Goal: Task Accomplishment & Management: Manage account settings

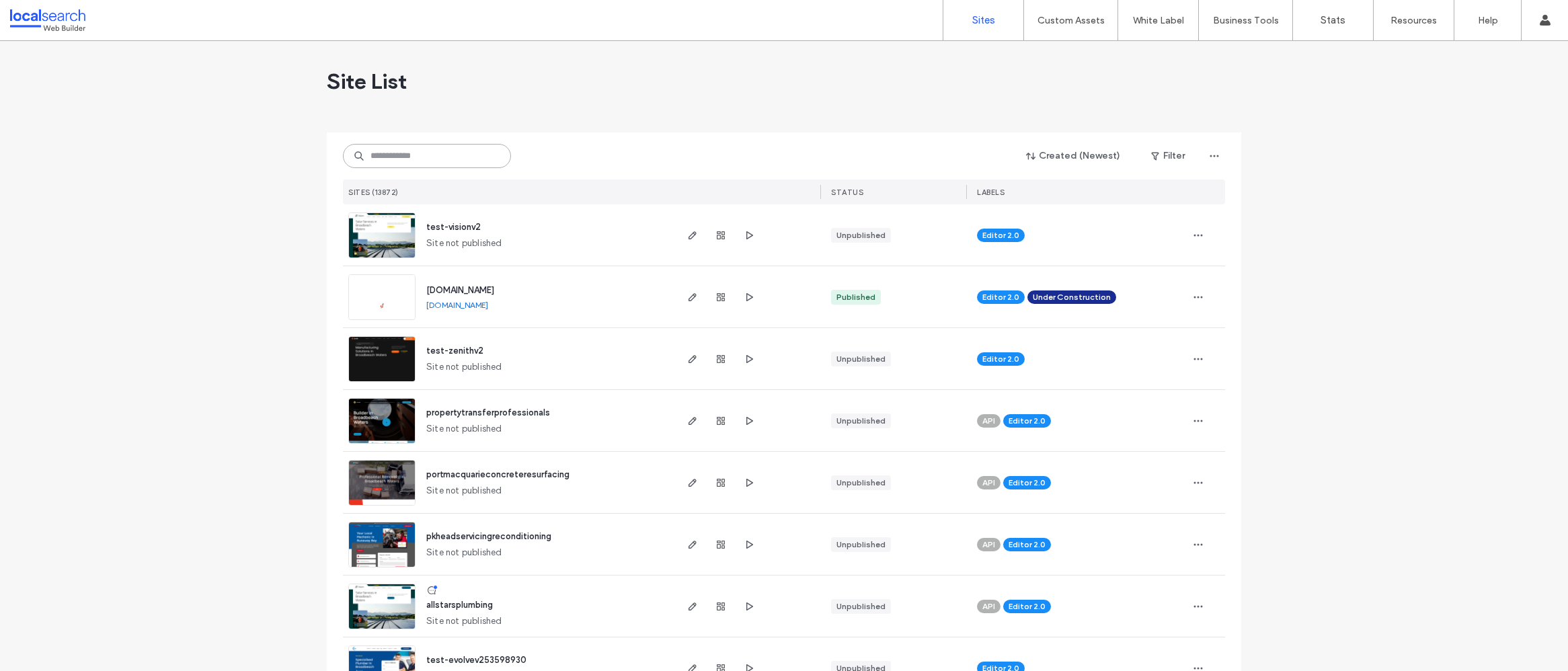
click at [400, 153] on input at bounding box center [427, 156] width 168 height 24
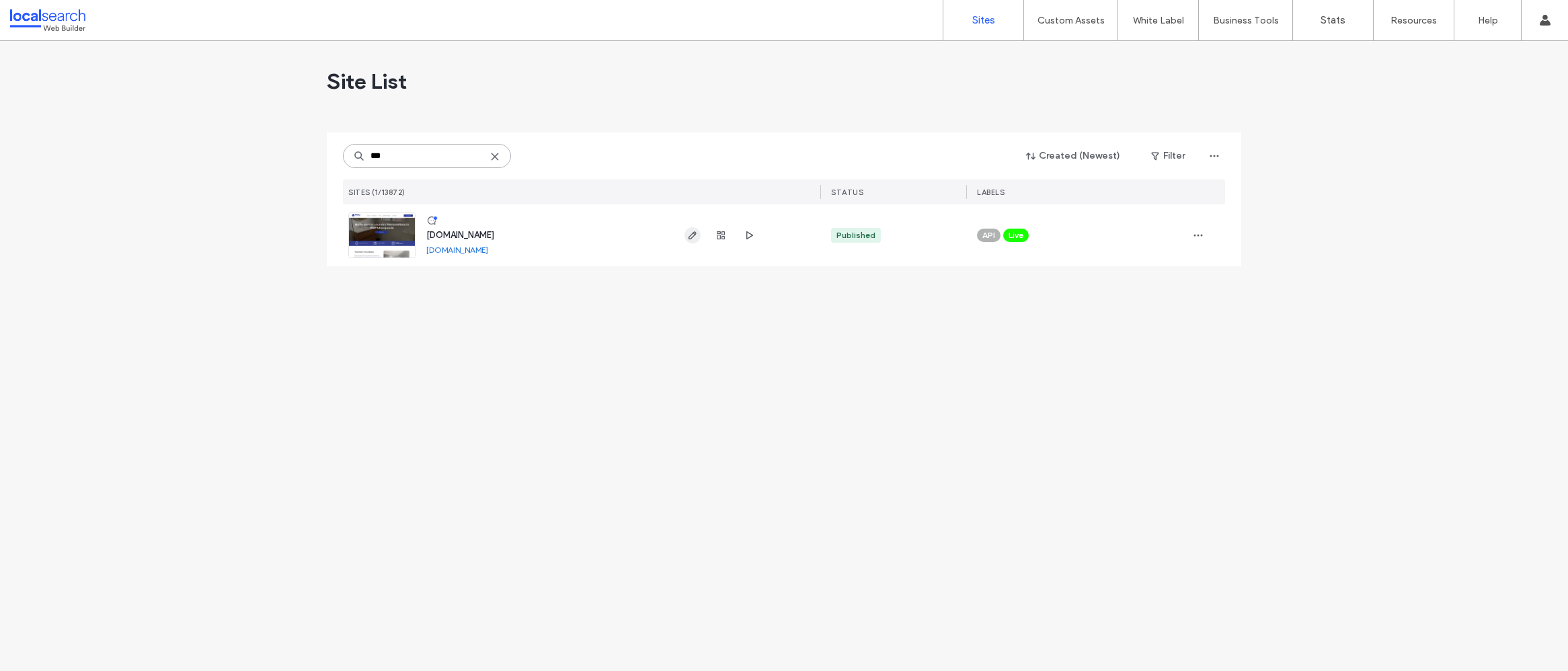
type input "***"
click at [695, 234] on use "button" at bounding box center [692, 235] width 8 height 8
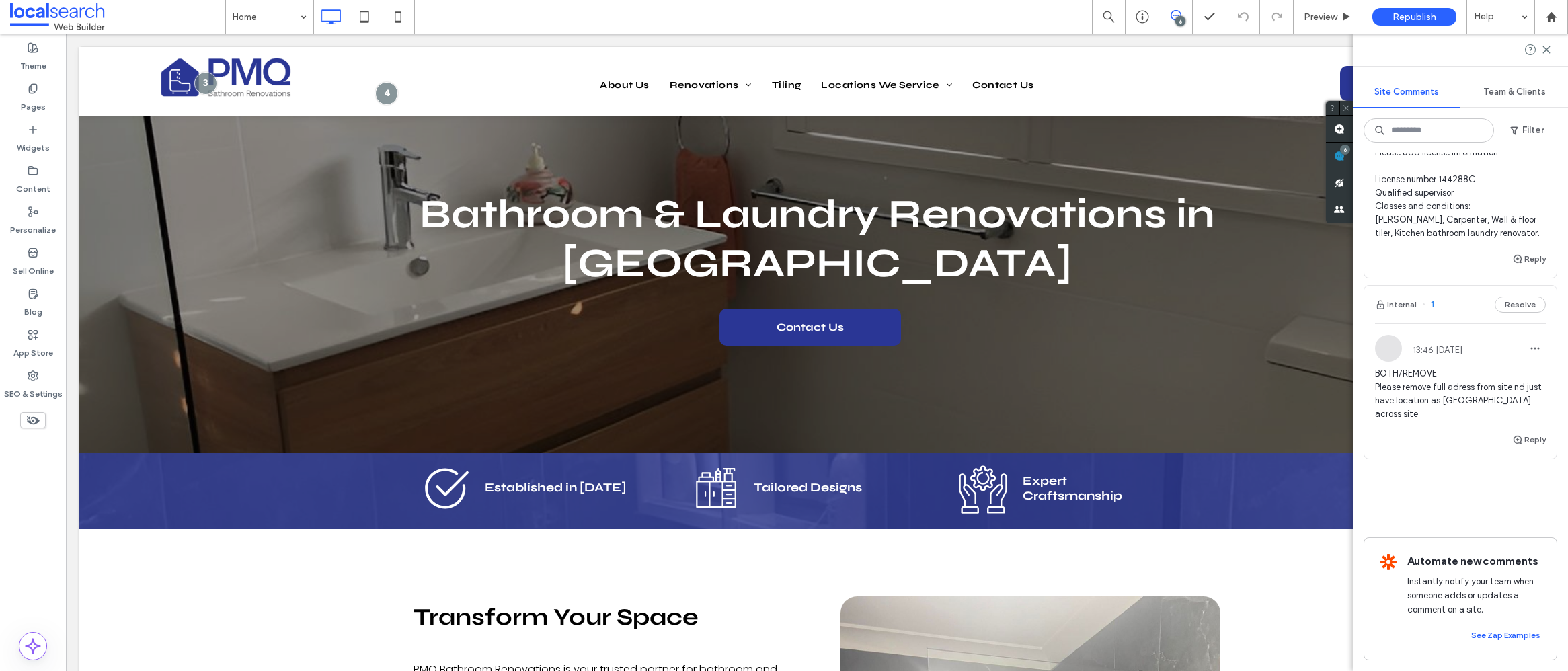
scroll to position [1032, 0]
click at [1446, 367] on span "BOTH/REMOVE Please remove full adress from site nd just have location as Port M…" at bounding box center [1460, 394] width 171 height 53
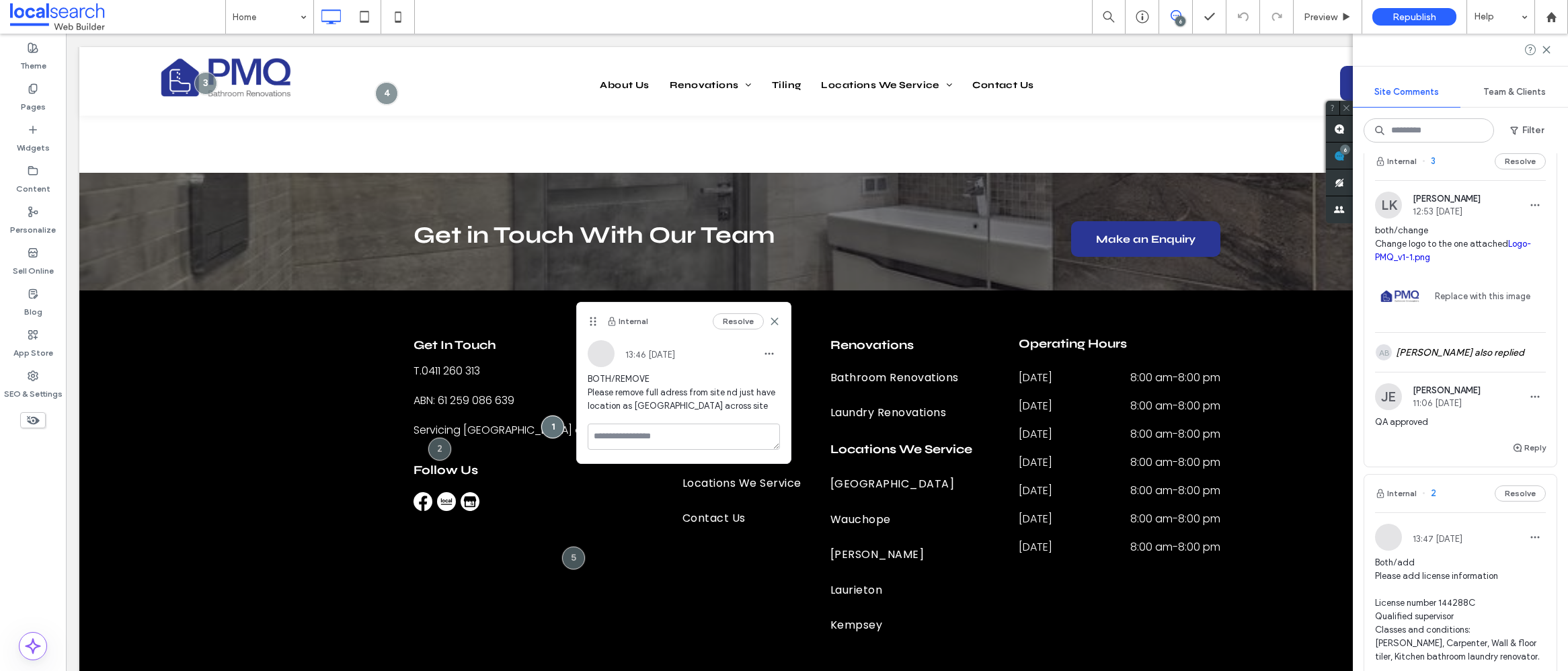
scroll to position [598, 0]
click at [1458, 361] on div "AB Adam Button also replied" at bounding box center [1460, 359] width 171 height 39
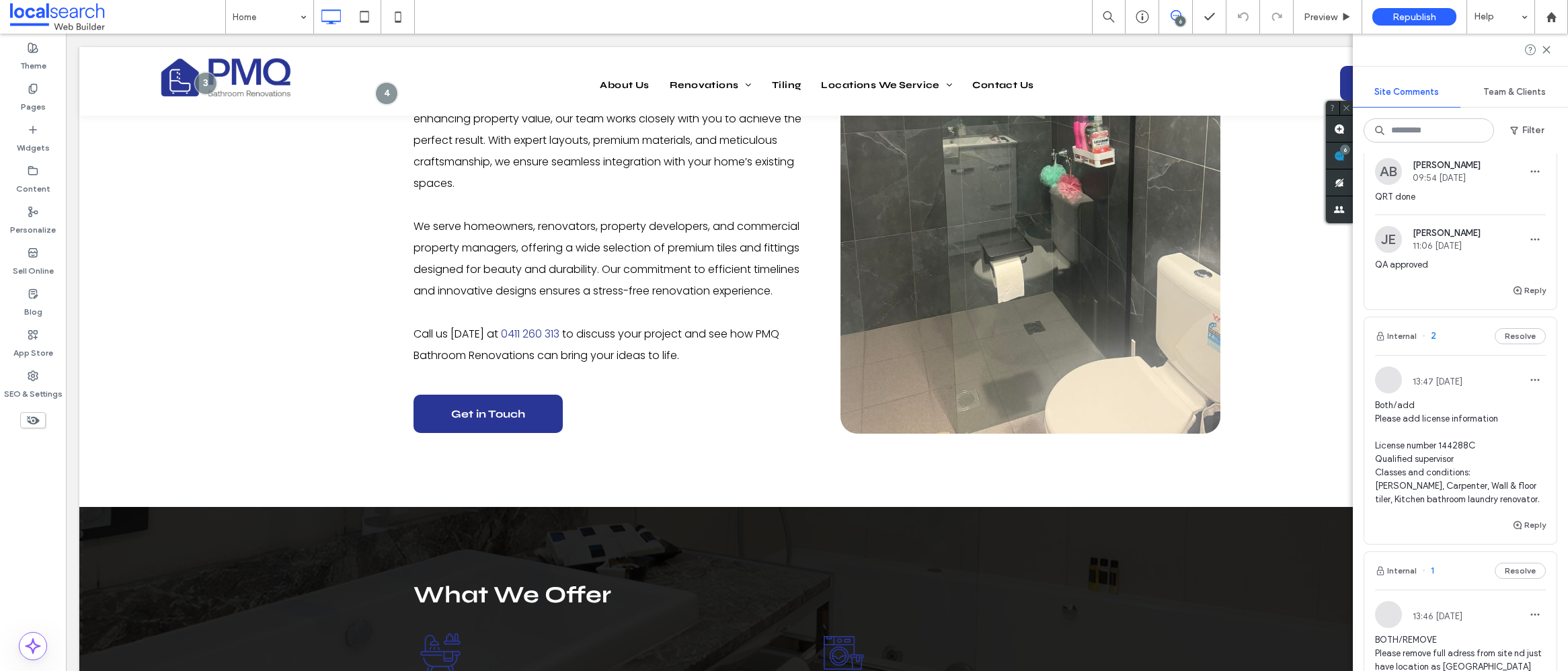
scroll to position [791, 0]
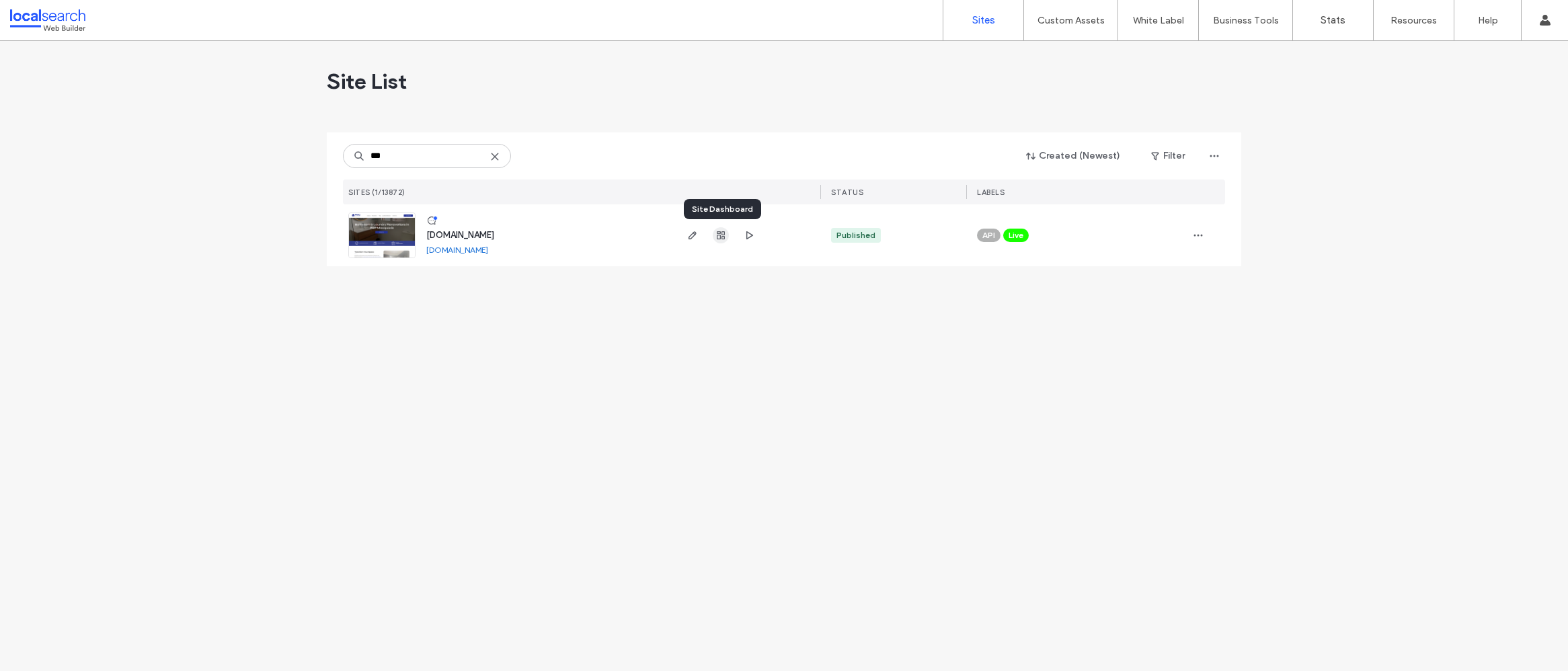
type input "***"
click at [720, 237] on use "button" at bounding box center [720, 235] width 8 height 8
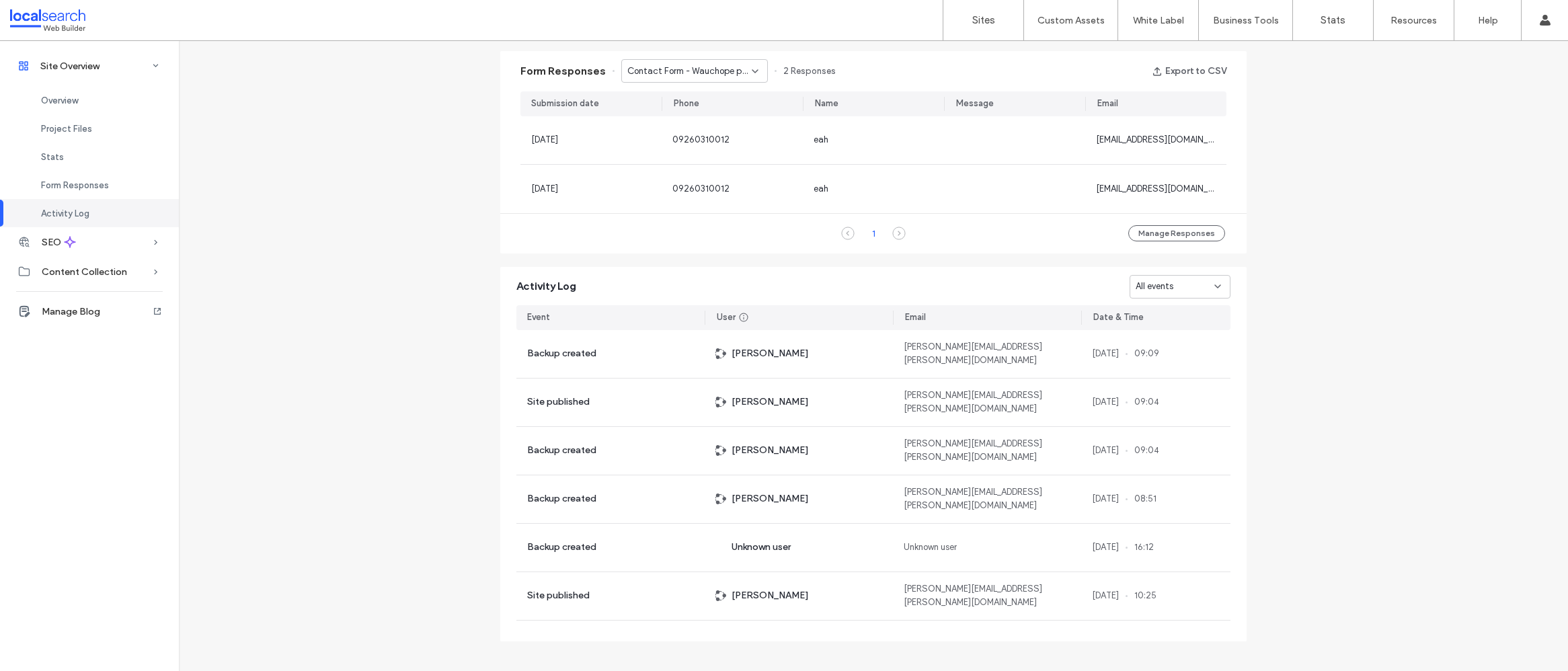
scroll to position [853, 0]
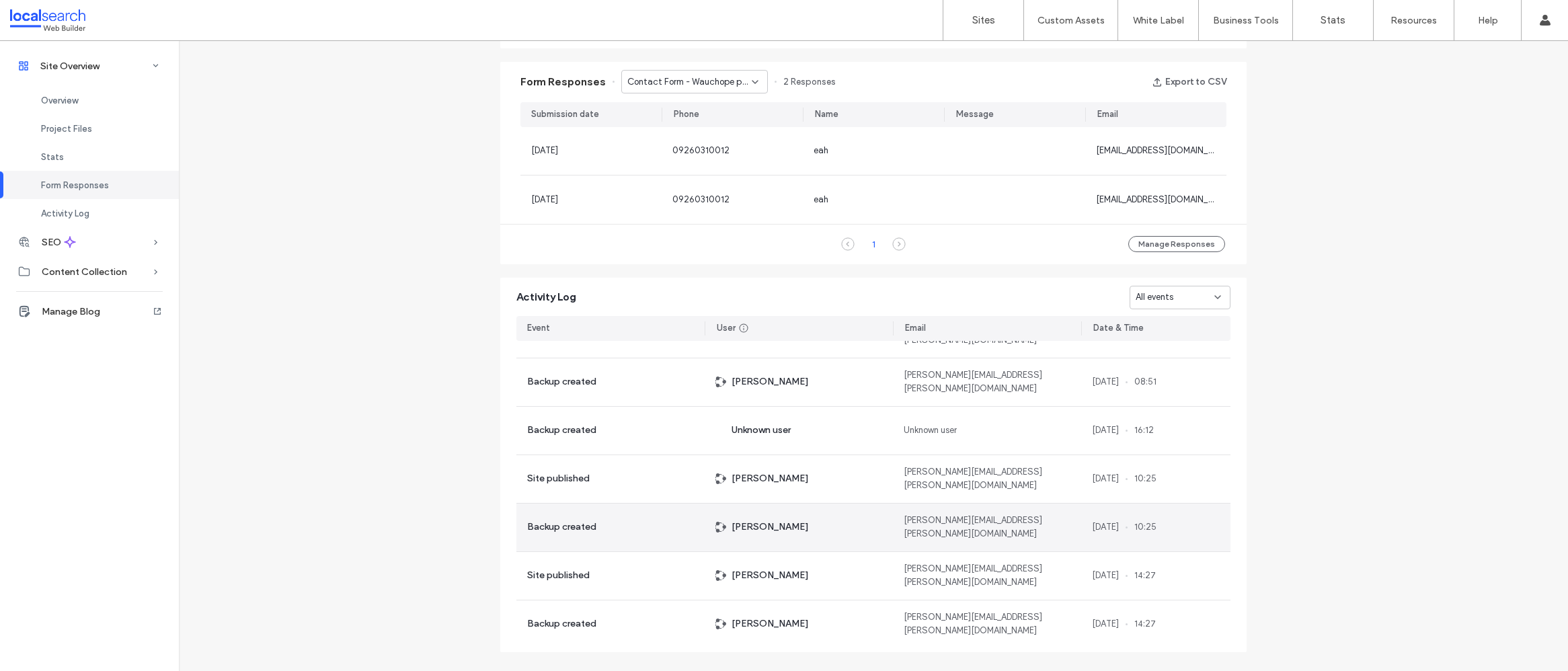
scroll to position [138, 0]
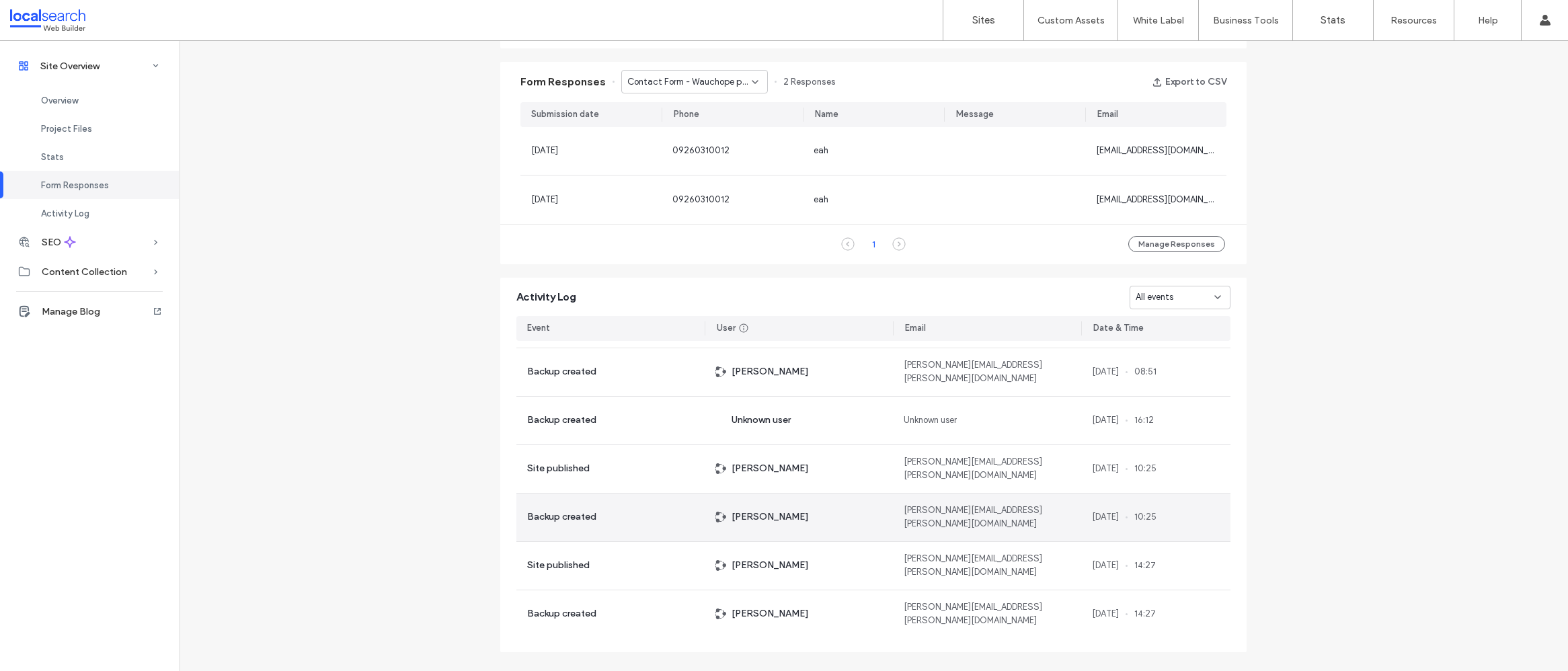
click at [929, 524] on div "amanda.lim@localsearch.com.au" at bounding box center [987, 517] width 188 height 48
click at [1102, 517] on span "02 May, 2025" at bounding box center [1105, 517] width 27 height 13
click at [565, 524] on span "Backup created" at bounding box center [561, 517] width 70 height 15
click at [565, 520] on span "Backup created" at bounding box center [561, 517] width 70 height 15
click at [565, 519] on span "Backup created" at bounding box center [561, 517] width 70 height 15
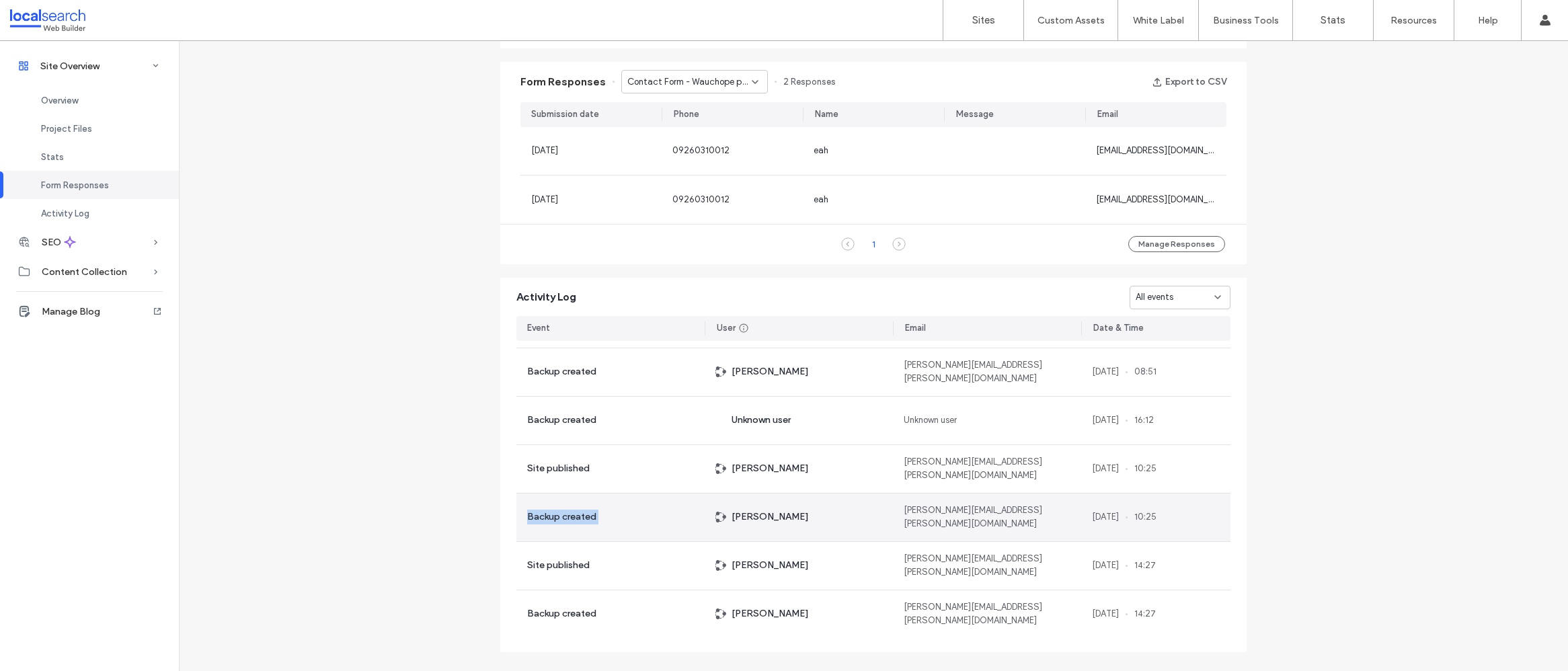
click at [565, 519] on span "Backup created" at bounding box center [561, 517] width 70 height 15
click at [672, 521] on div "Backup created" at bounding box center [610, 517] width 188 height 48
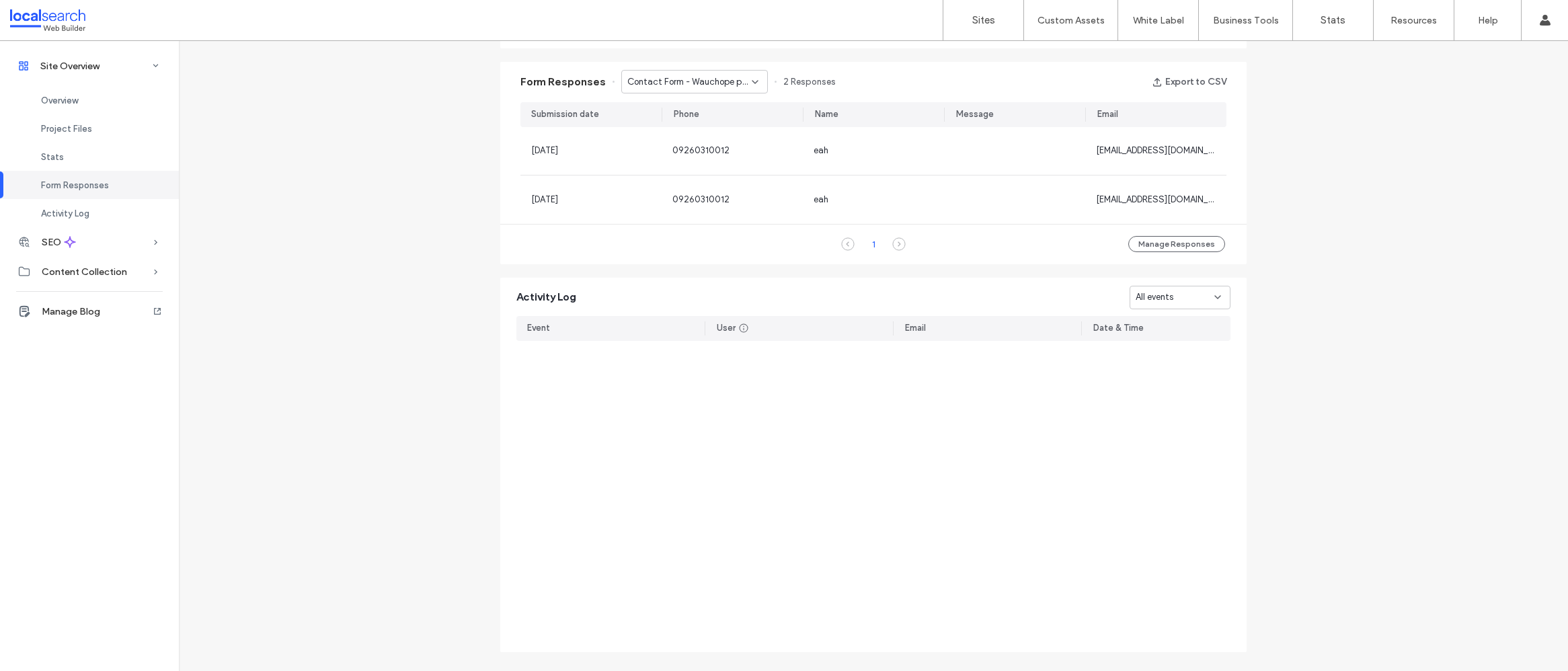
scroll to position [0, 0]
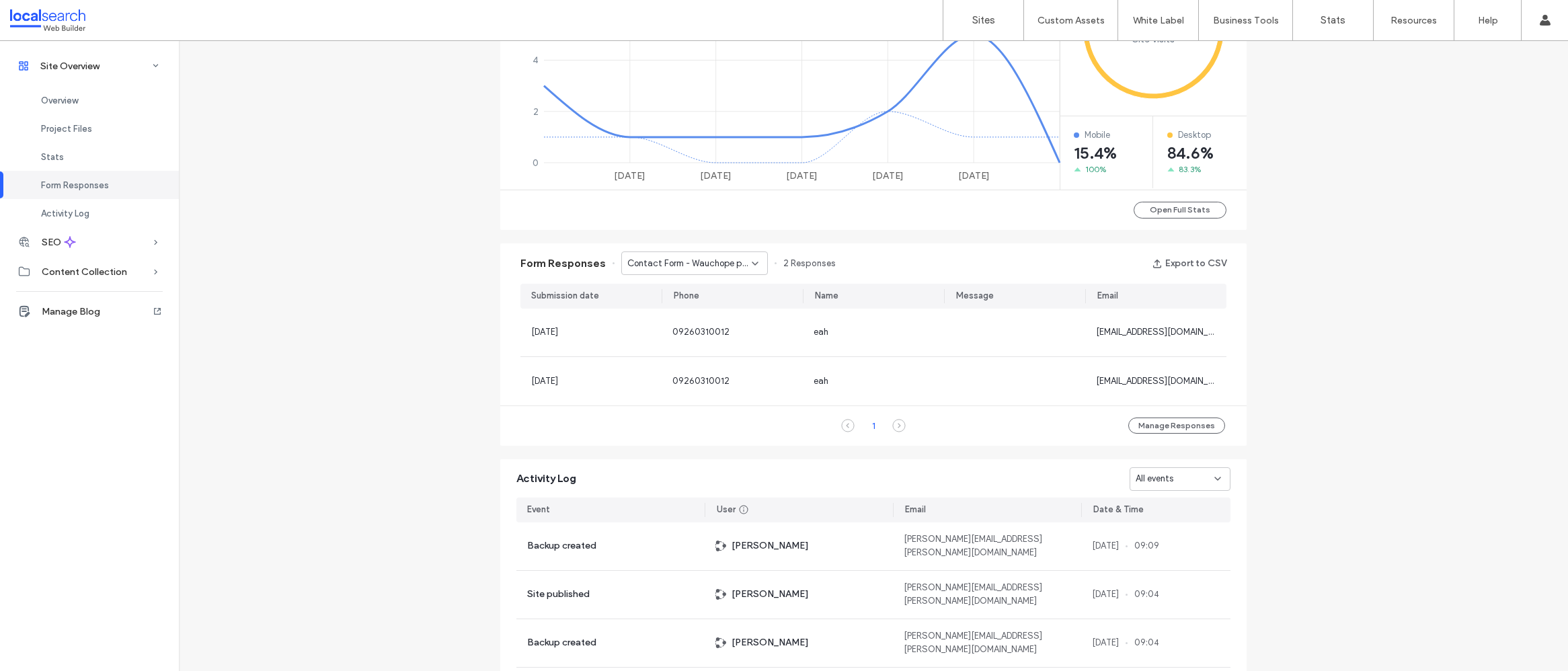
scroll to position [877, 0]
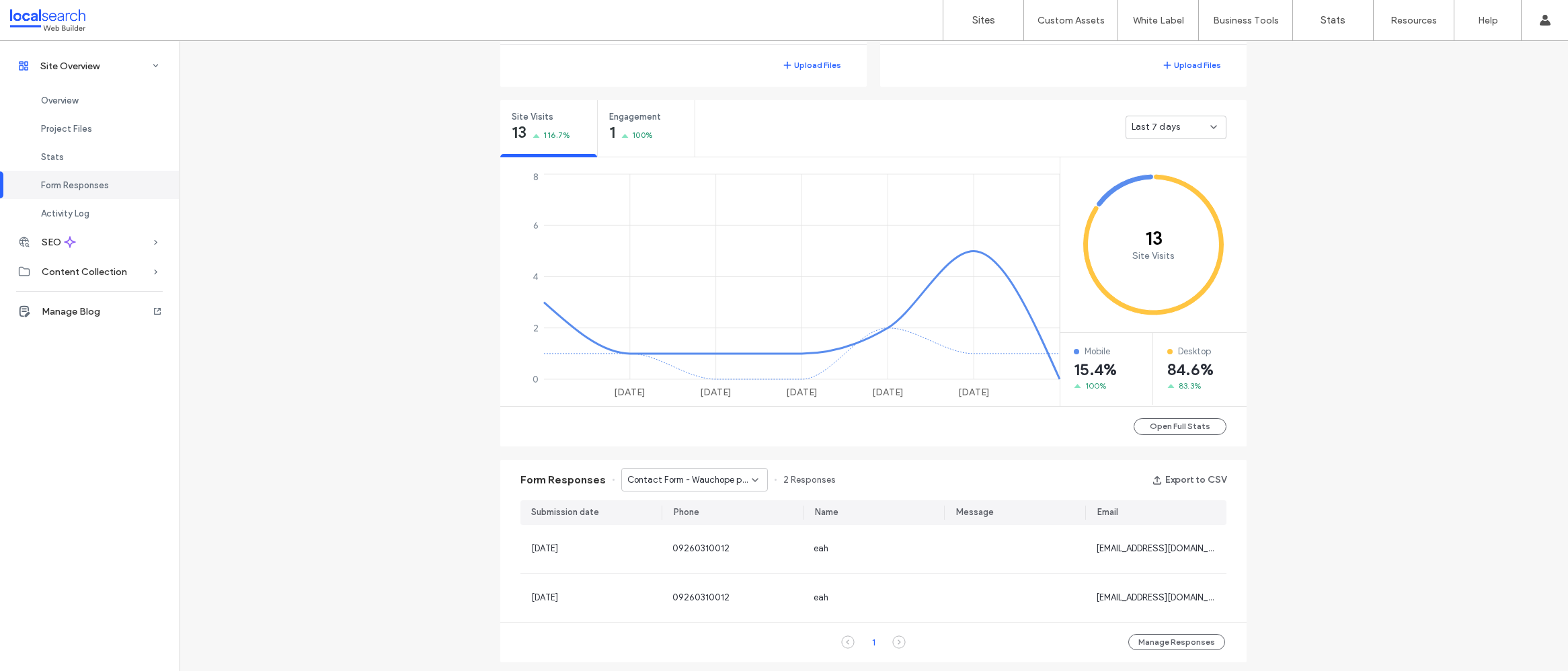
scroll to position [227, 0]
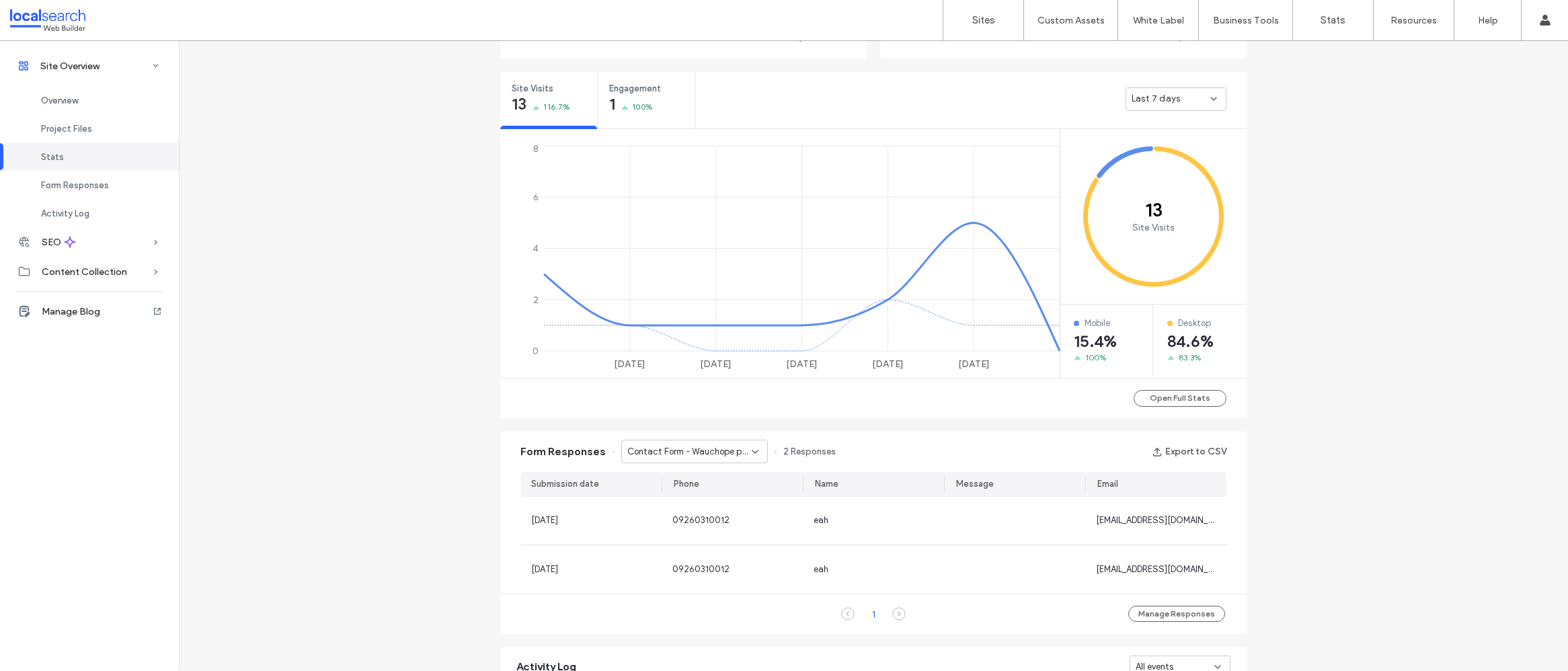
scroll to position [633, 0]
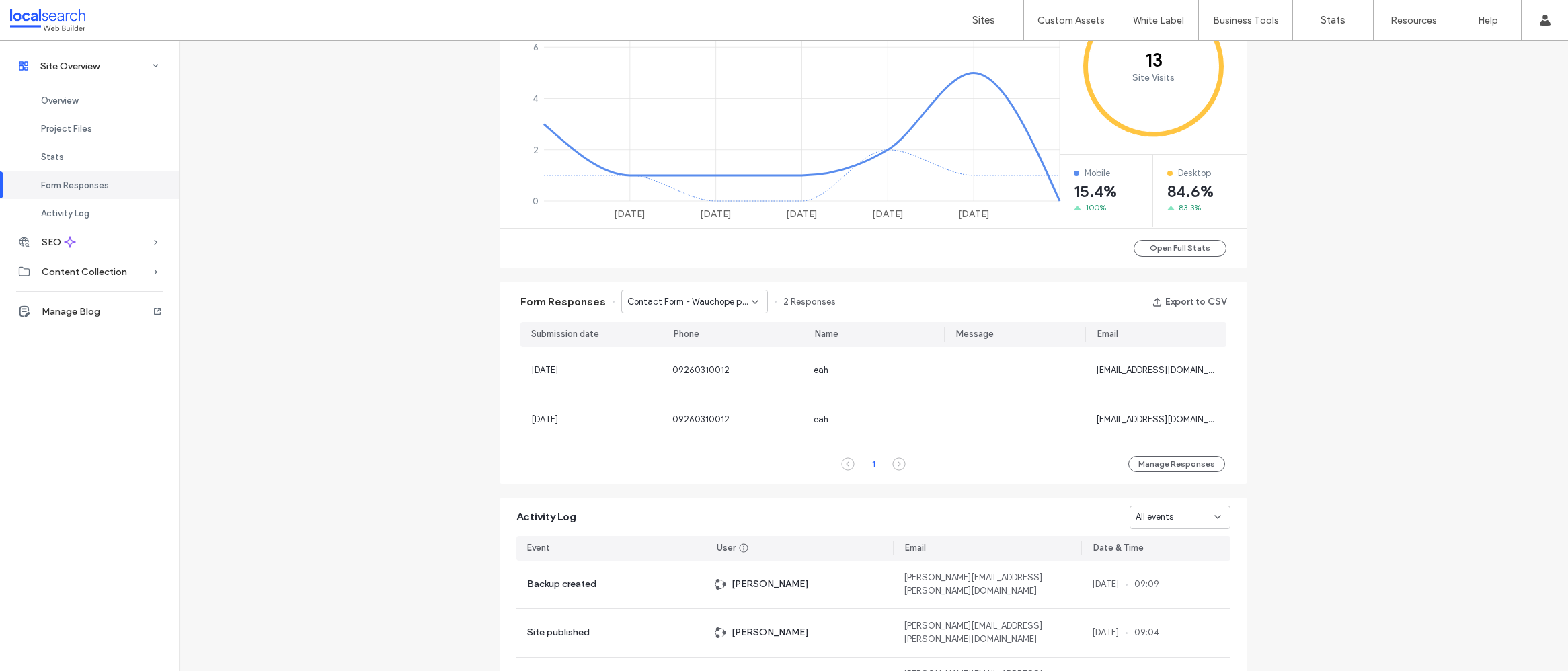
click at [698, 301] on span "Contact Form - Wauchope page" at bounding box center [690, 301] width 124 height 13
click at [709, 345] on span "Contact Form - Port Macquarie page" at bounding box center [685, 349] width 129 height 13
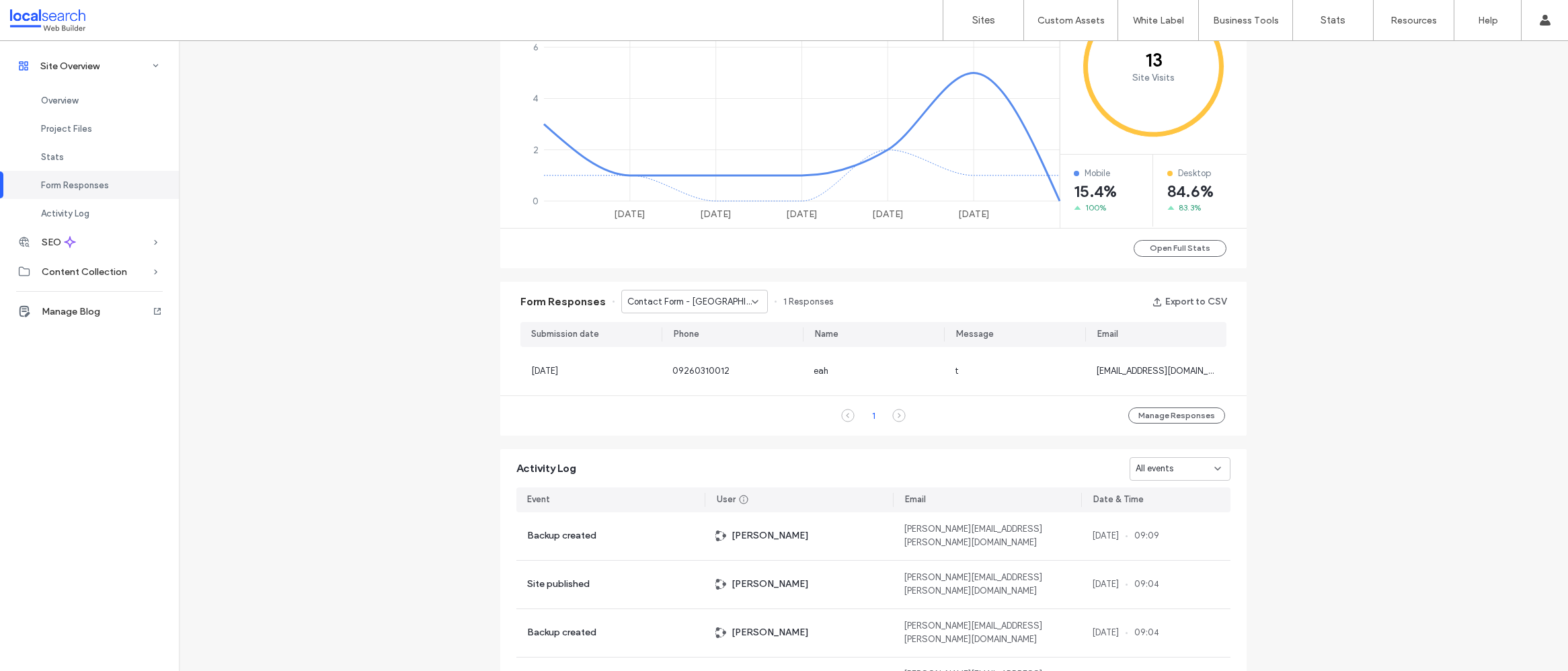
click at [714, 304] on span "Contact Form - Port Macquarie page" at bounding box center [690, 301] width 124 height 13
click at [707, 367] on span "Contact Form - Lake Cathie page" at bounding box center [685, 372] width 129 height 13
click at [718, 304] on span "Contact Form - Lake Cathie page" at bounding box center [690, 301] width 124 height 13
click at [706, 392] on span "Contact Form - Kempsey page" at bounding box center [685, 396] width 129 height 13
click at [723, 304] on span "Contact Form - Kempsey page" at bounding box center [690, 301] width 124 height 13
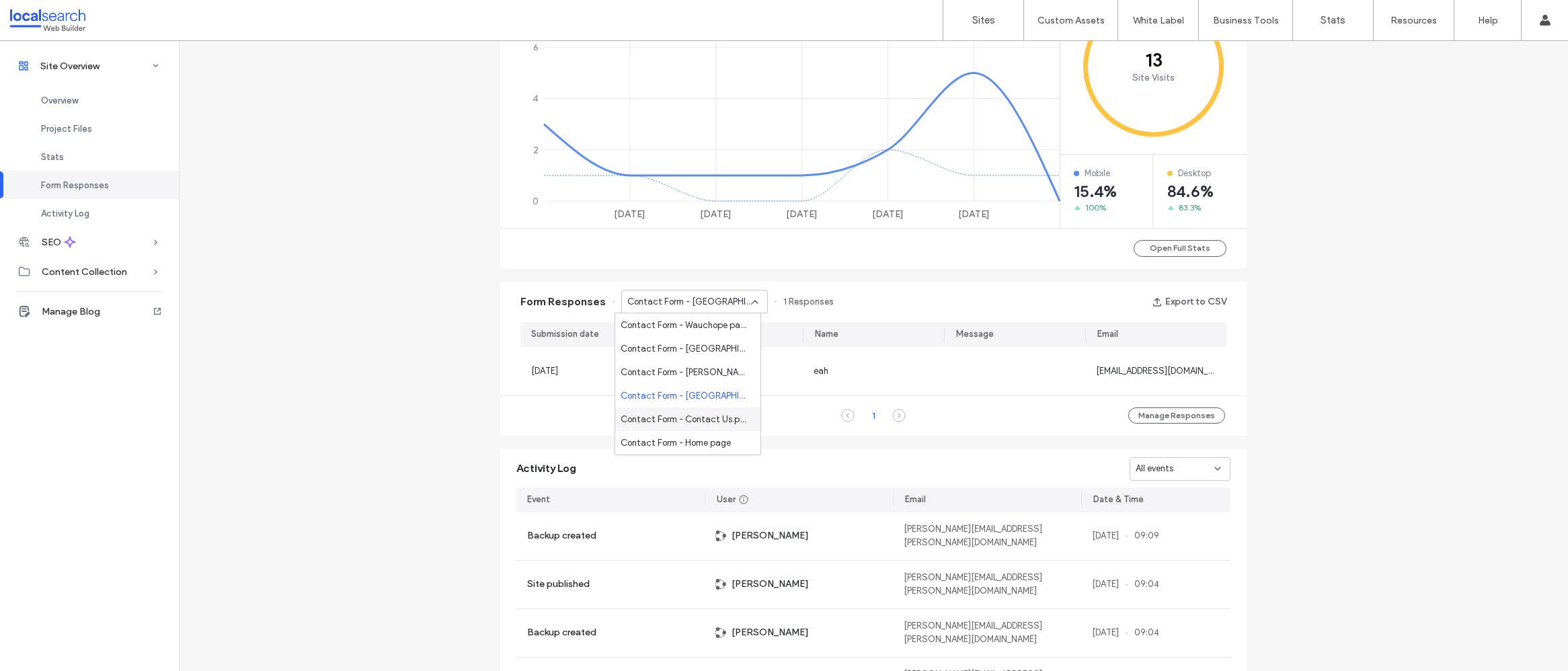
click at [714, 413] on span "Contact Form - Contact Us page" at bounding box center [685, 419] width 129 height 13
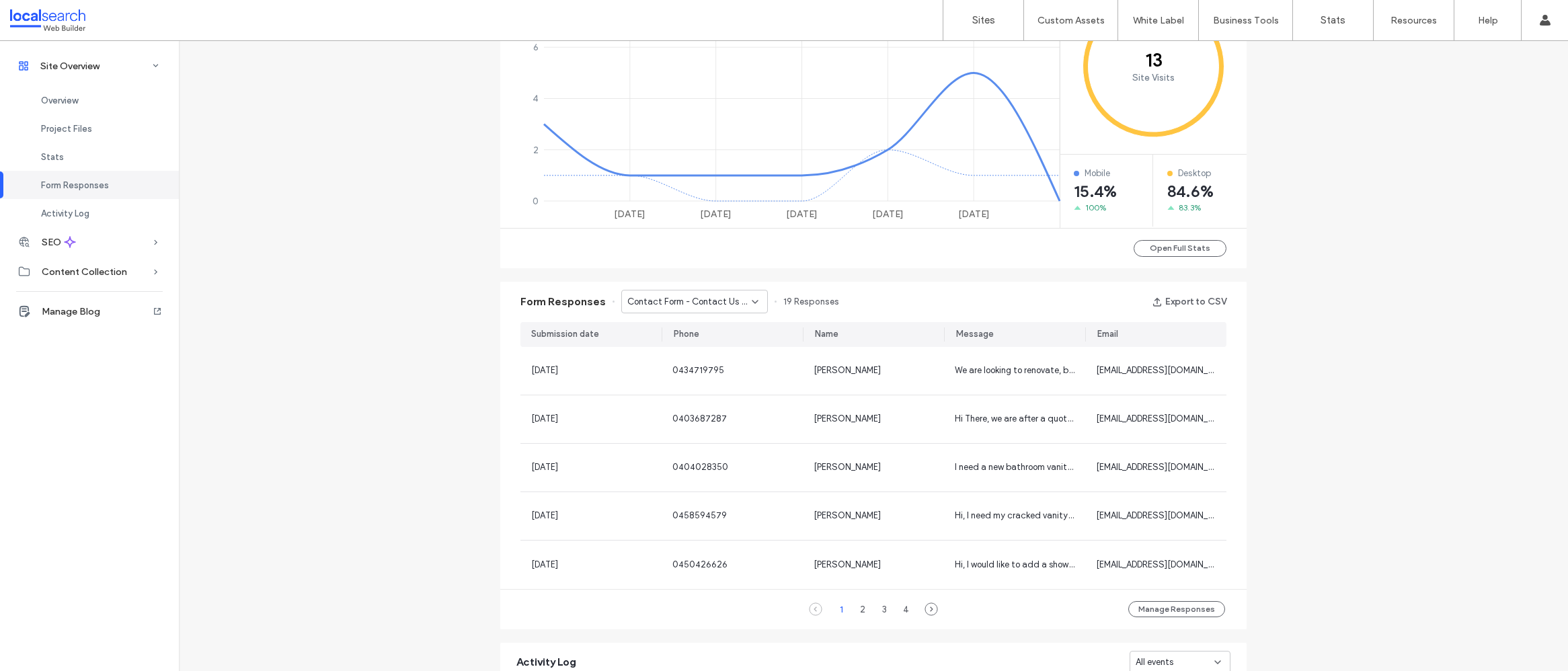
click at [723, 300] on span "Contact Form - Contact Us page" at bounding box center [690, 301] width 124 height 13
click at [712, 419] on span "Contact Form - Contact Us page" at bounding box center [685, 419] width 129 height 13
click at [1173, 607] on button "Manage Responses" at bounding box center [1176, 609] width 97 height 16
